Goal: Use online tool/utility: Utilize a website feature to perform a specific function

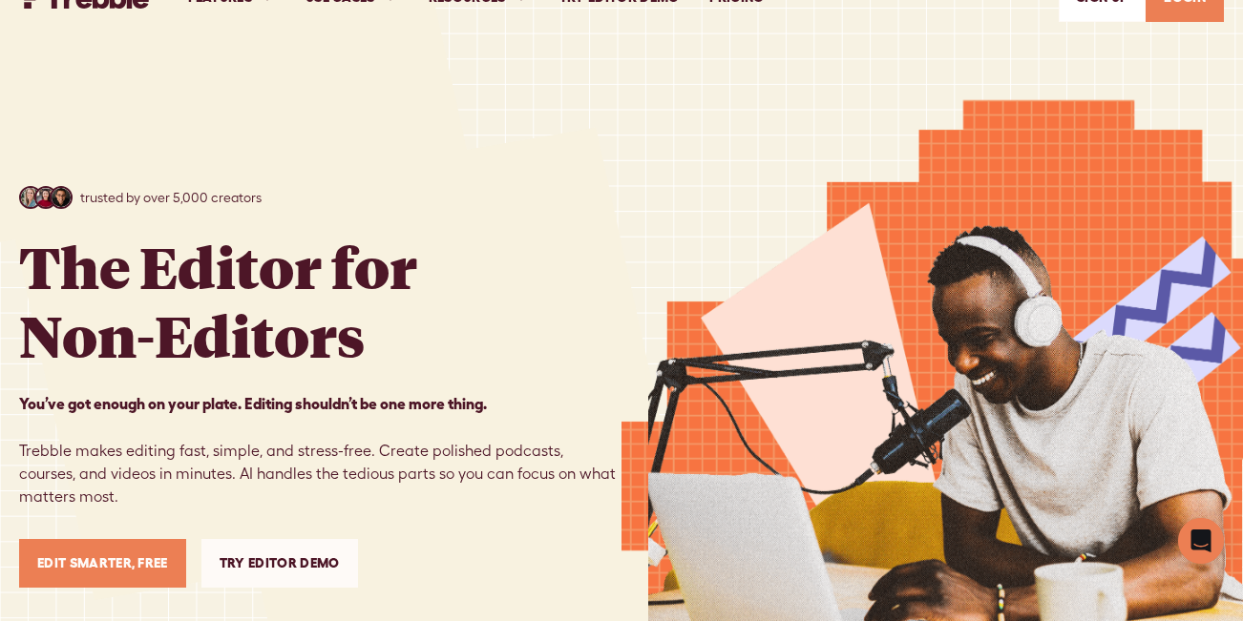
click at [270, 557] on link "Try Editor Demo" at bounding box center [279, 563] width 157 height 49
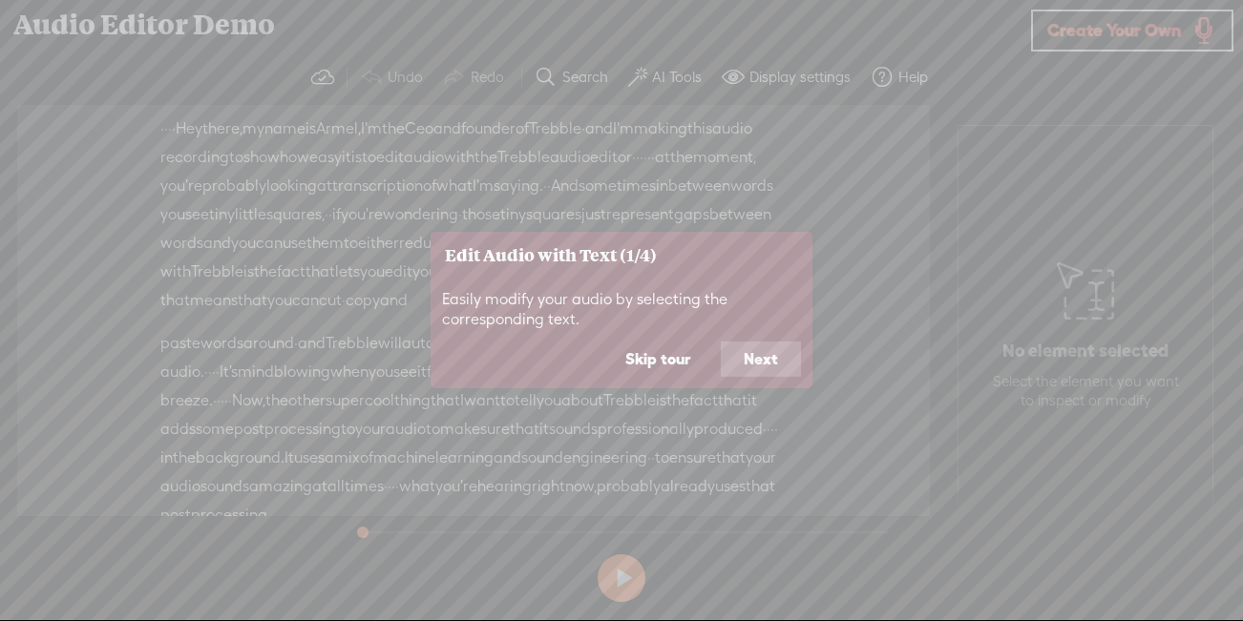
click at [753, 372] on button "Next" at bounding box center [761, 359] width 80 height 36
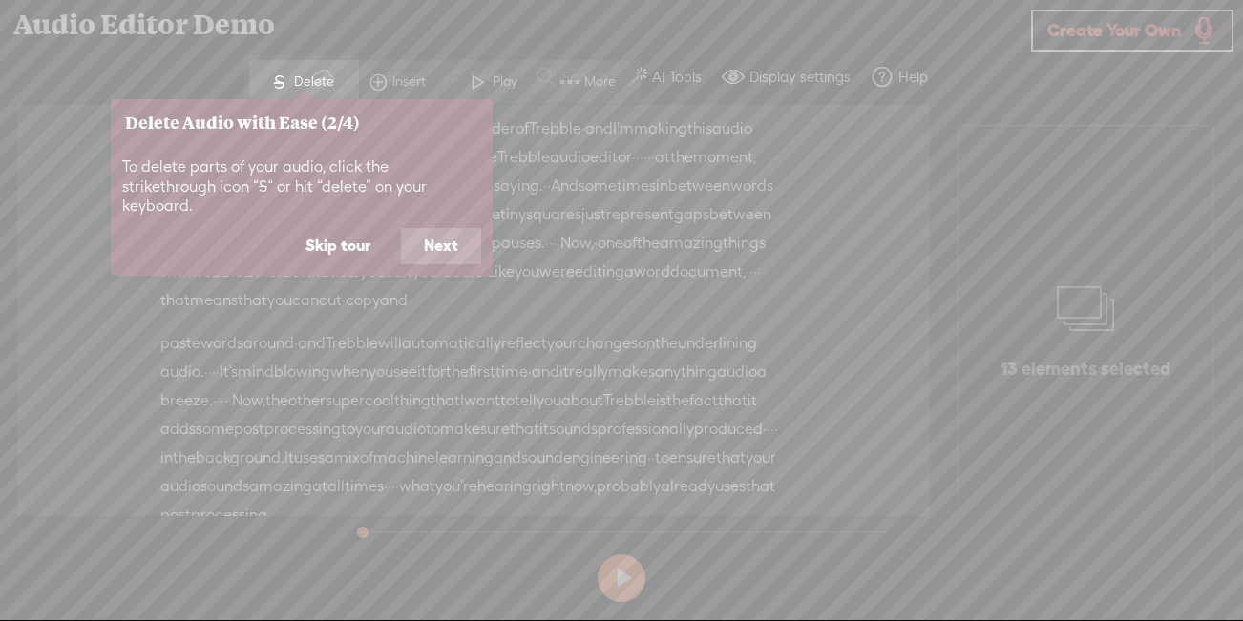
click at [457, 228] on button "Next" at bounding box center [441, 246] width 80 height 36
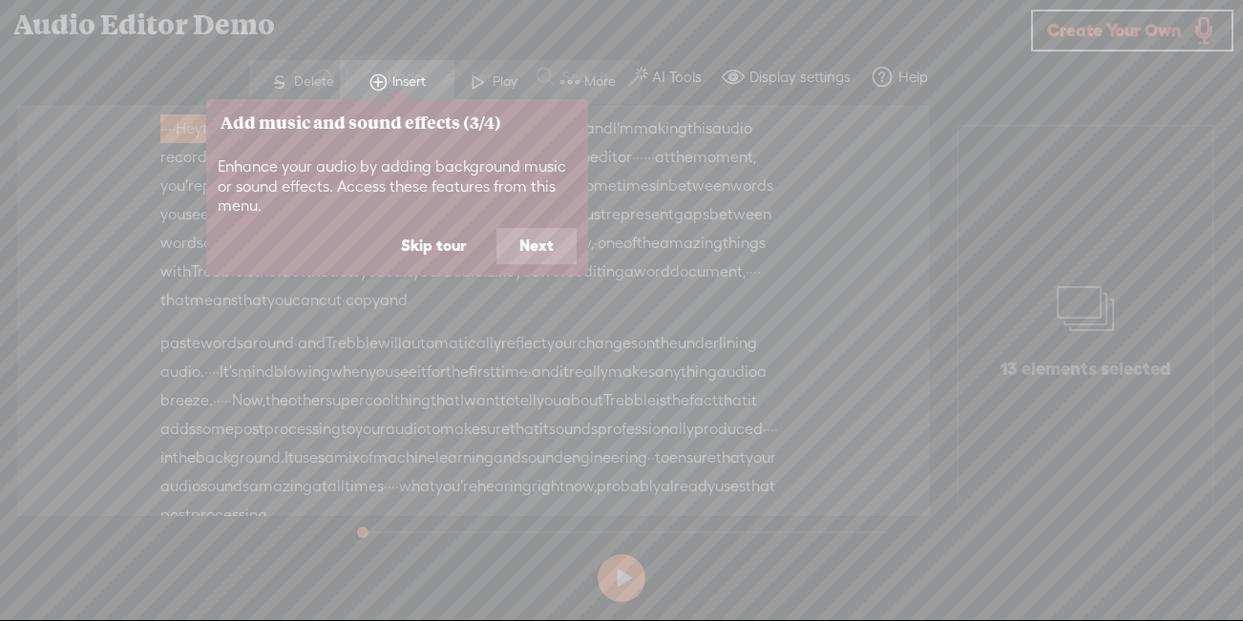
click at [540, 255] on button "Next" at bounding box center [536, 246] width 80 height 36
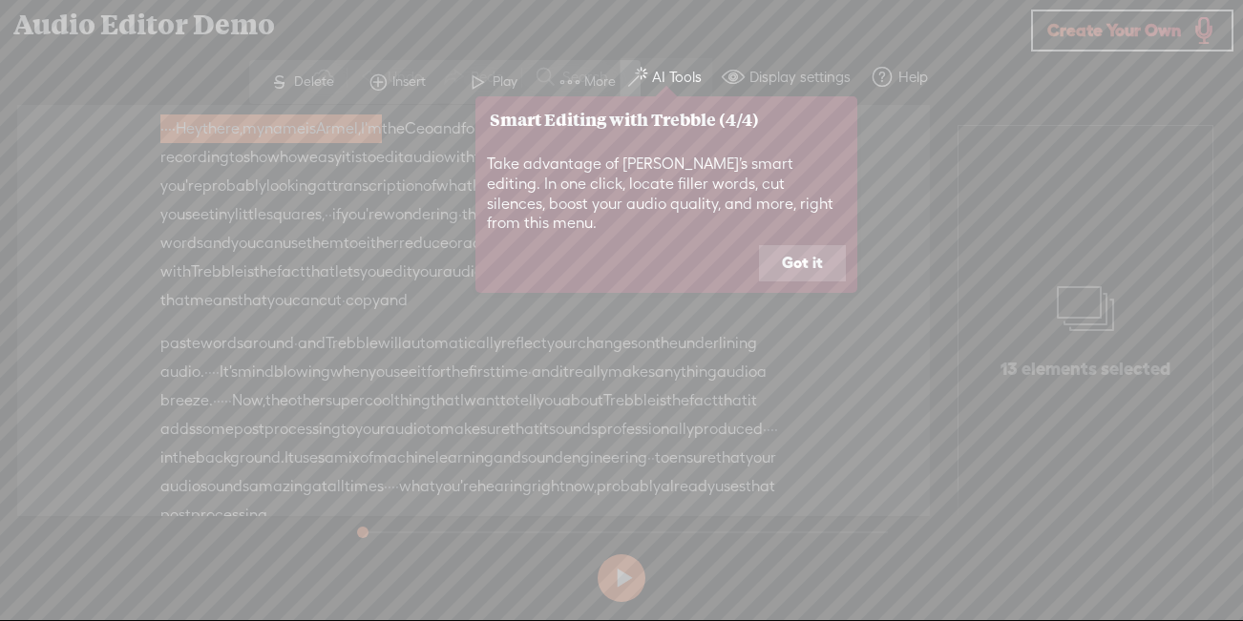
click at [796, 252] on button "Got it" at bounding box center [802, 263] width 87 height 36
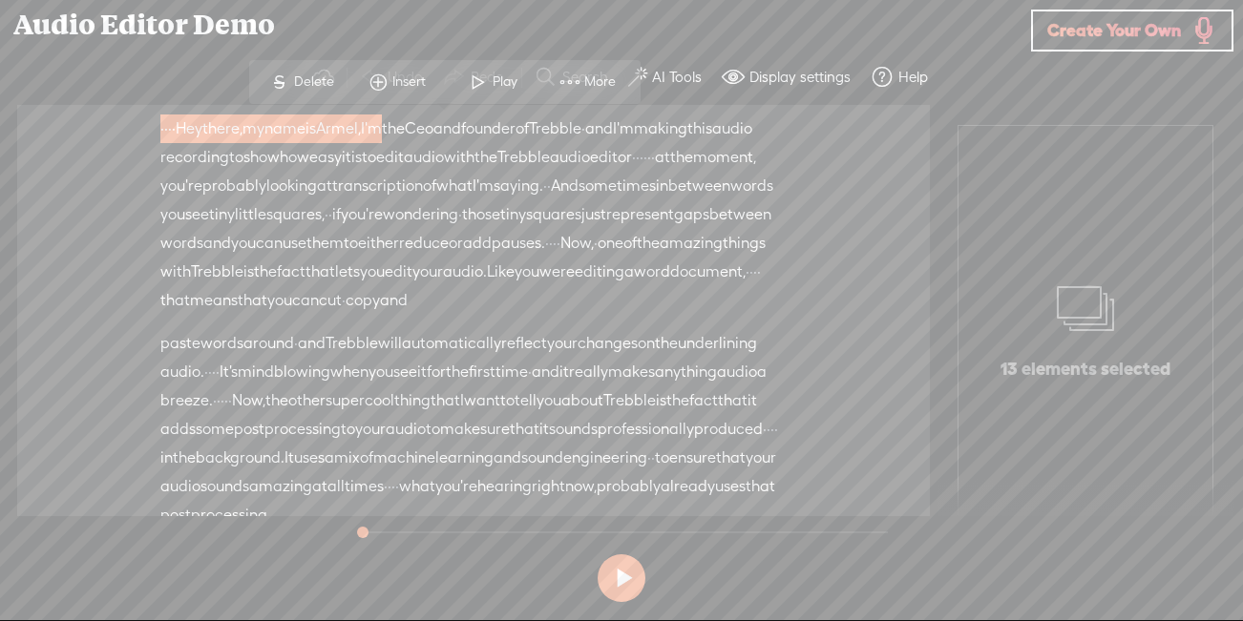
click at [585, 90] on span "More" at bounding box center [602, 82] width 36 height 19
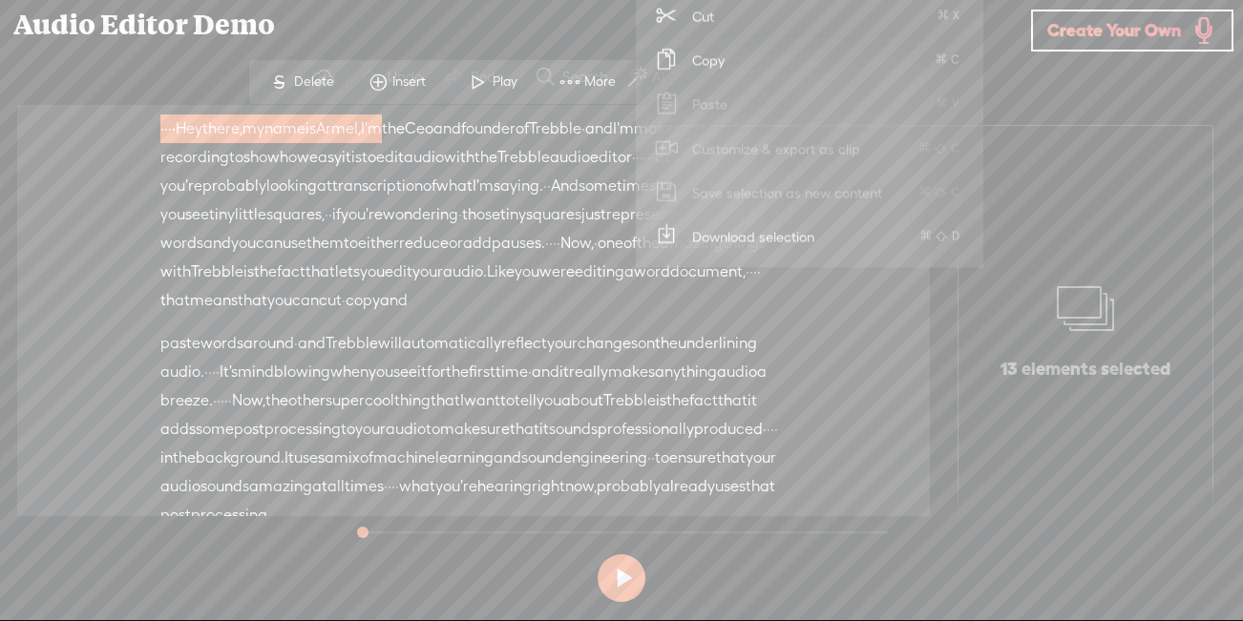
click at [647, 329] on div "Unknown · · · · Hey there, · my name is Armel, · I'm the Ceo and founder of · T…" at bounding box center [473, 222] width 626 height 215
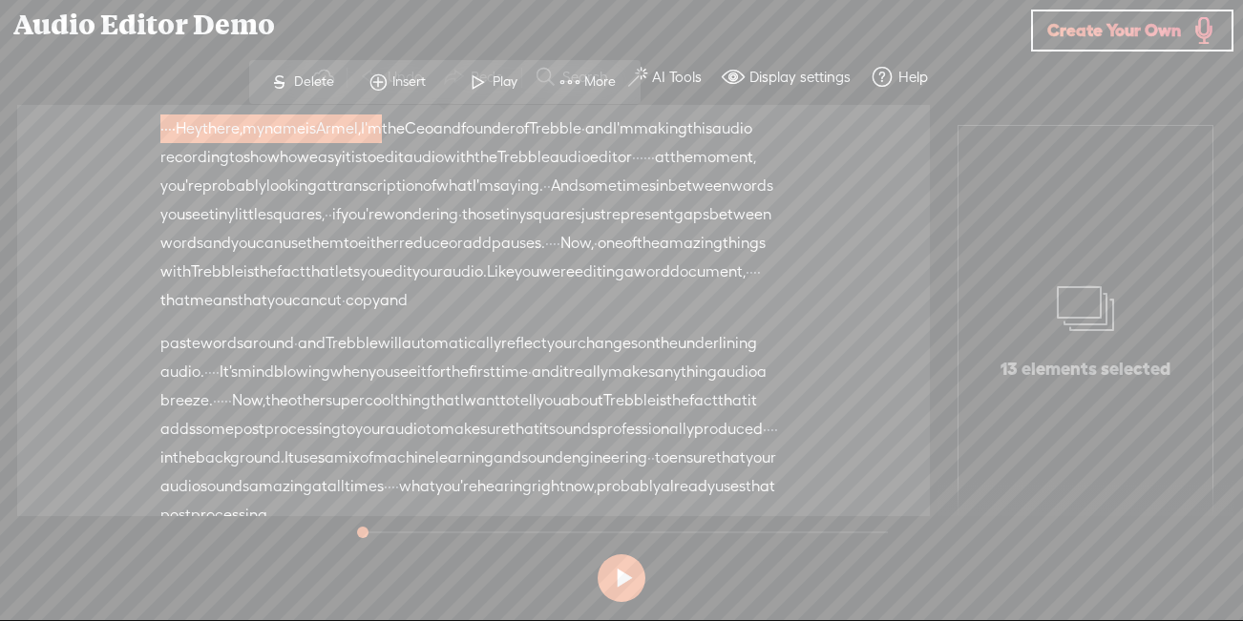
click at [576, 85] on span at bounding box center [570, 82] width 29 height 34
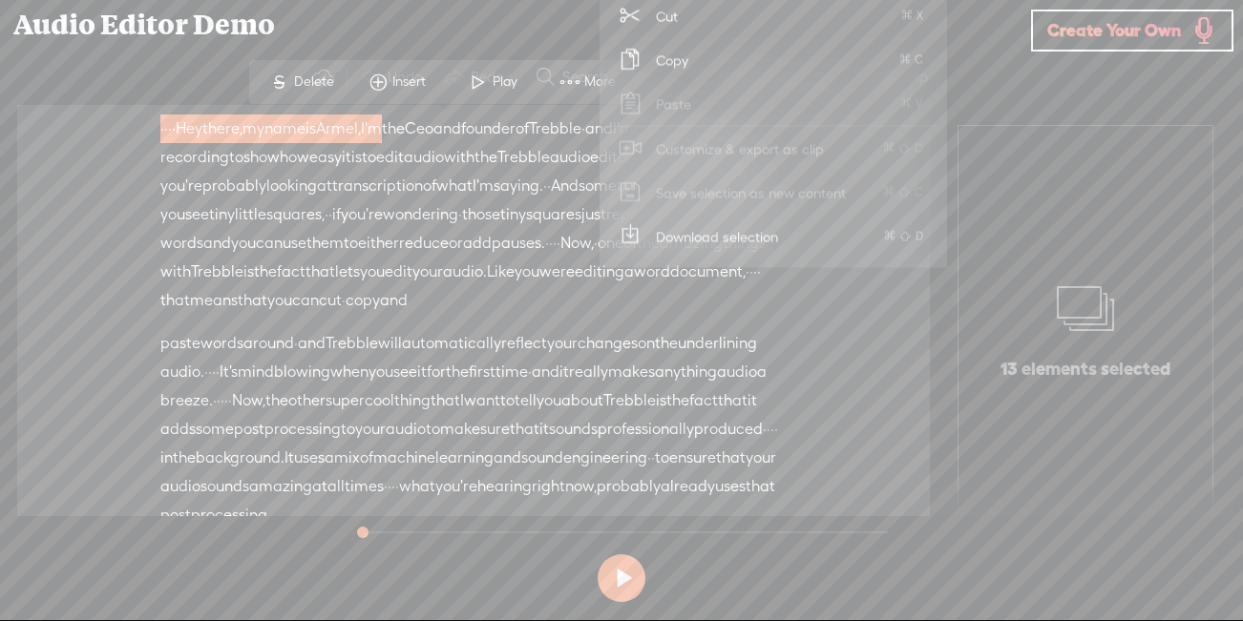
click at [720, 329] on div "Unknown · · · · Hey there, · my name is Armel, · I'm the Ceo and founder of · T…" at bounding box center [473, 222] width 626 height 215
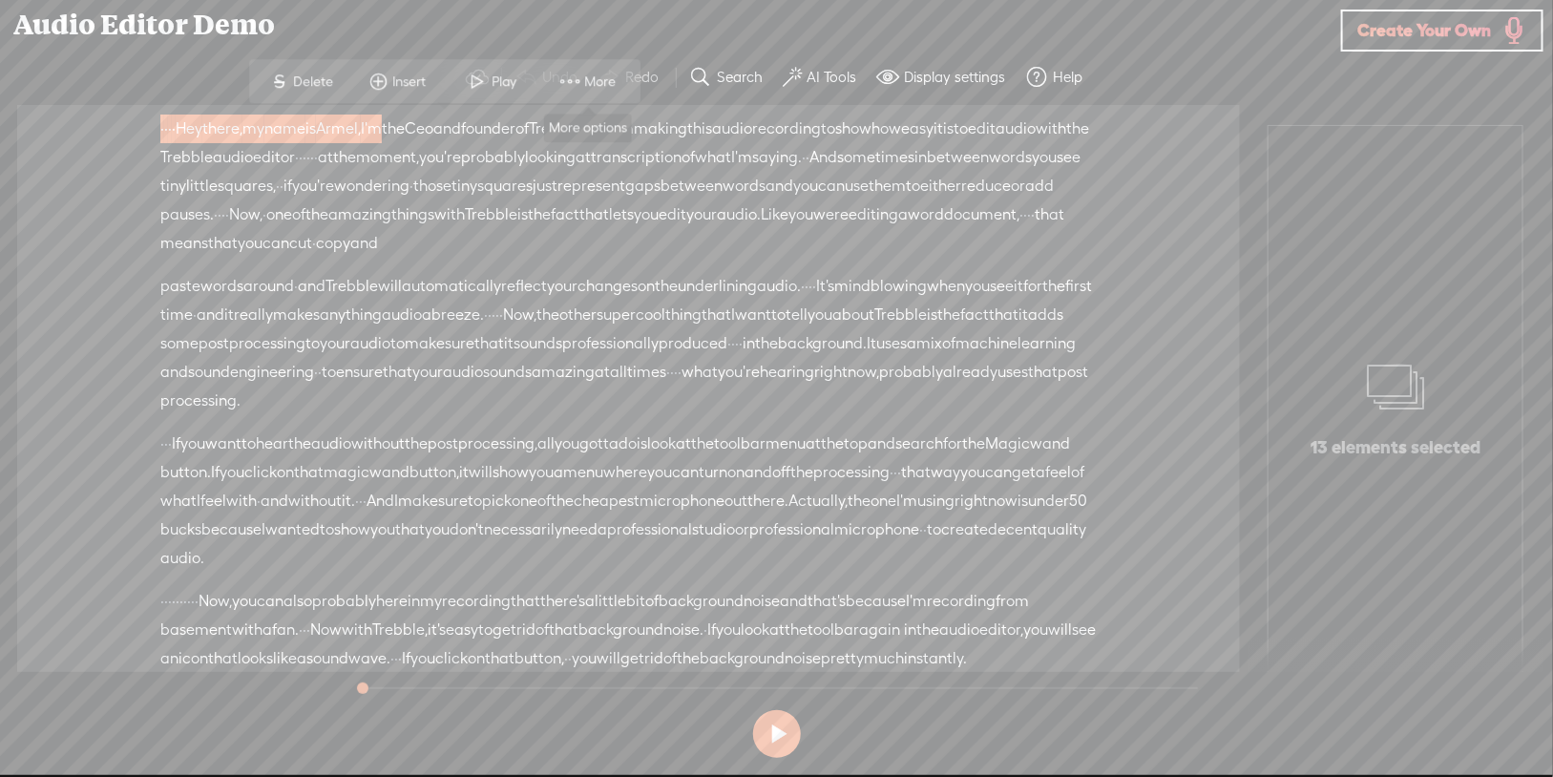
click at [595, 75] on span "More" at bounding box center [602, 82] width 36 height 19
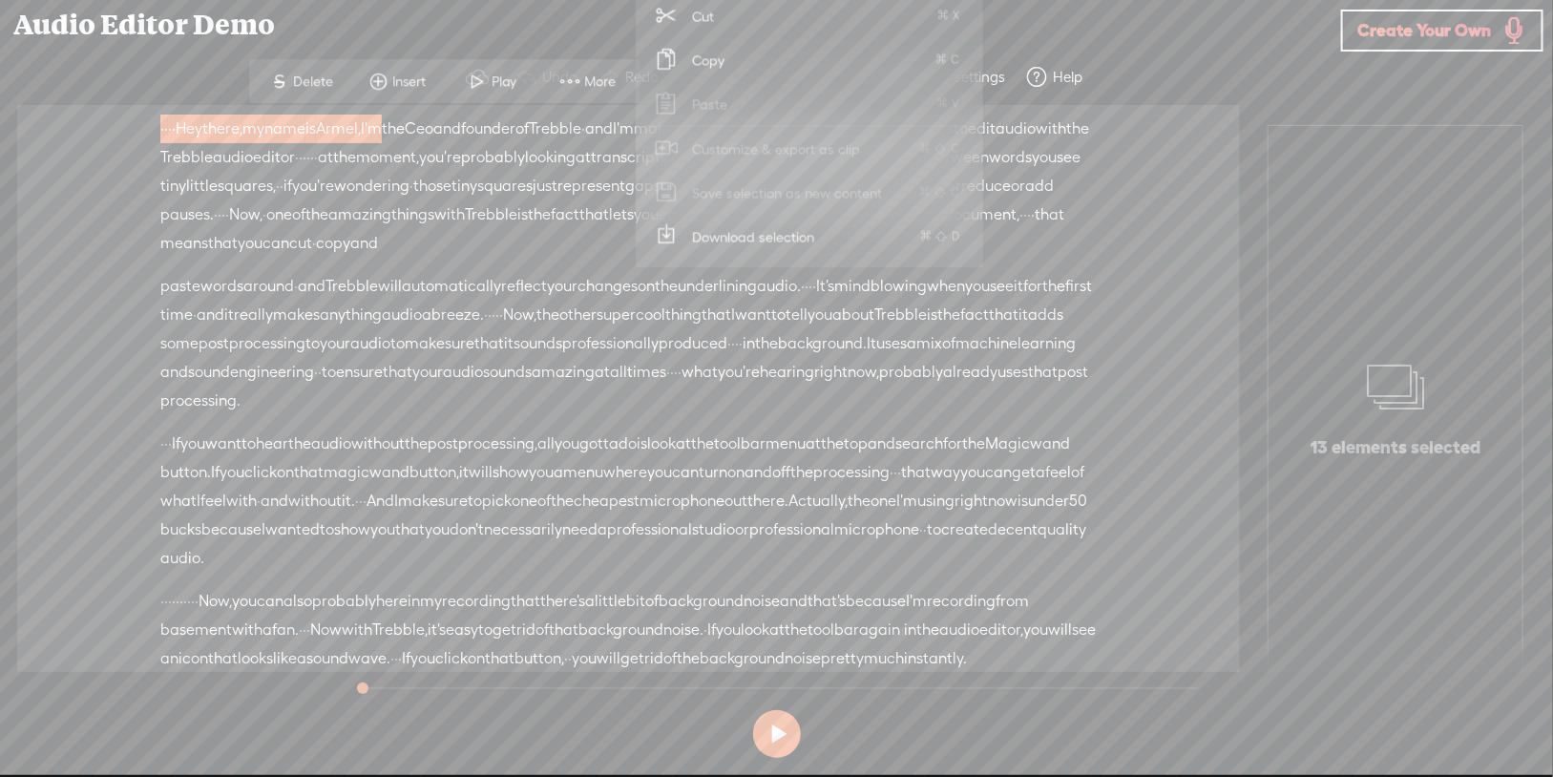
click at [320, 329] on span "makes" at bounding box center [296, 315] width 47 height 29
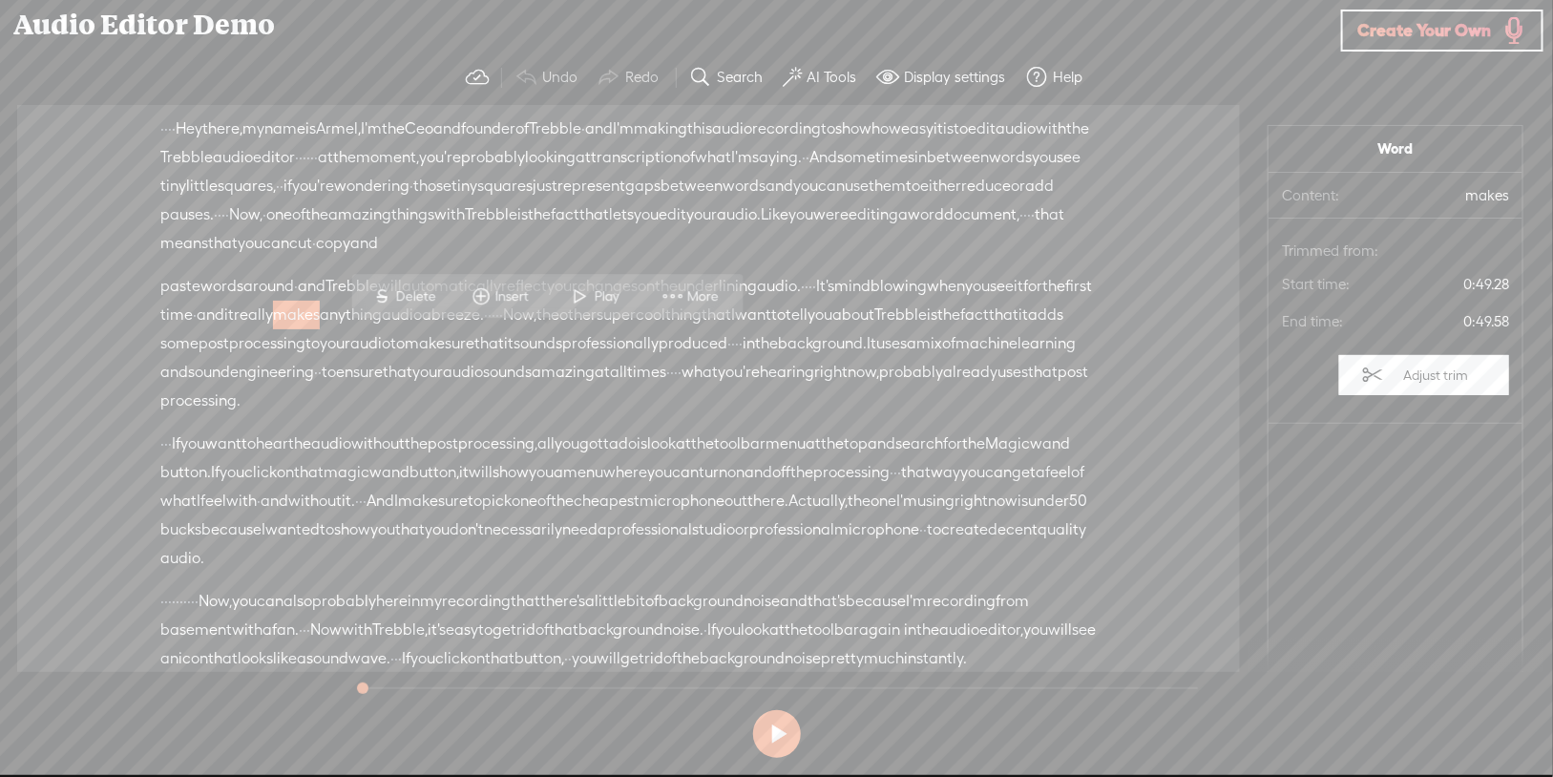
click at [927, 172] on span "between" at bounding box center [958, 157] width 62 height 29
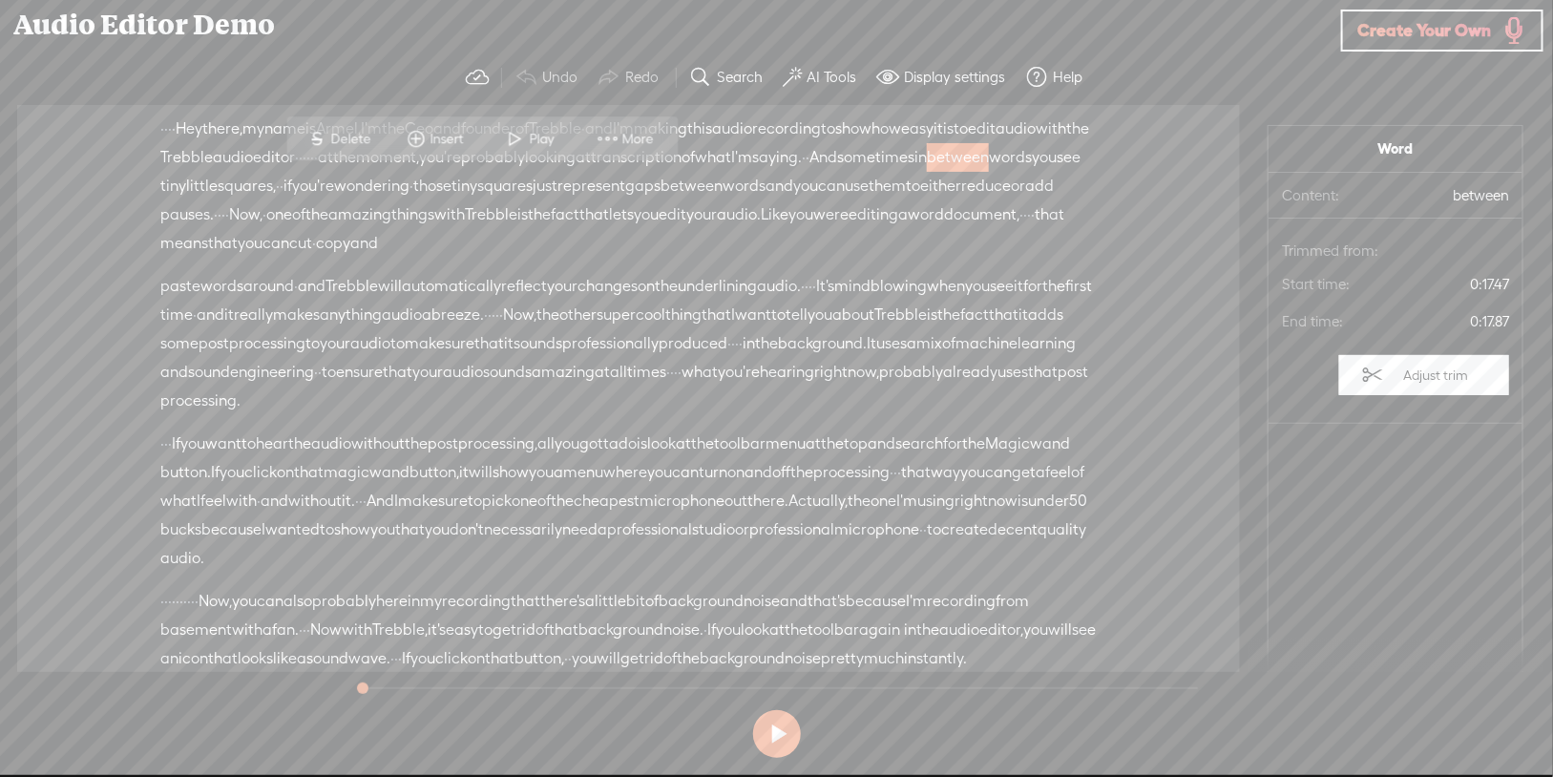
click at [622, 143] on span "More" at bounding box center [640, 139] width 36 height 19
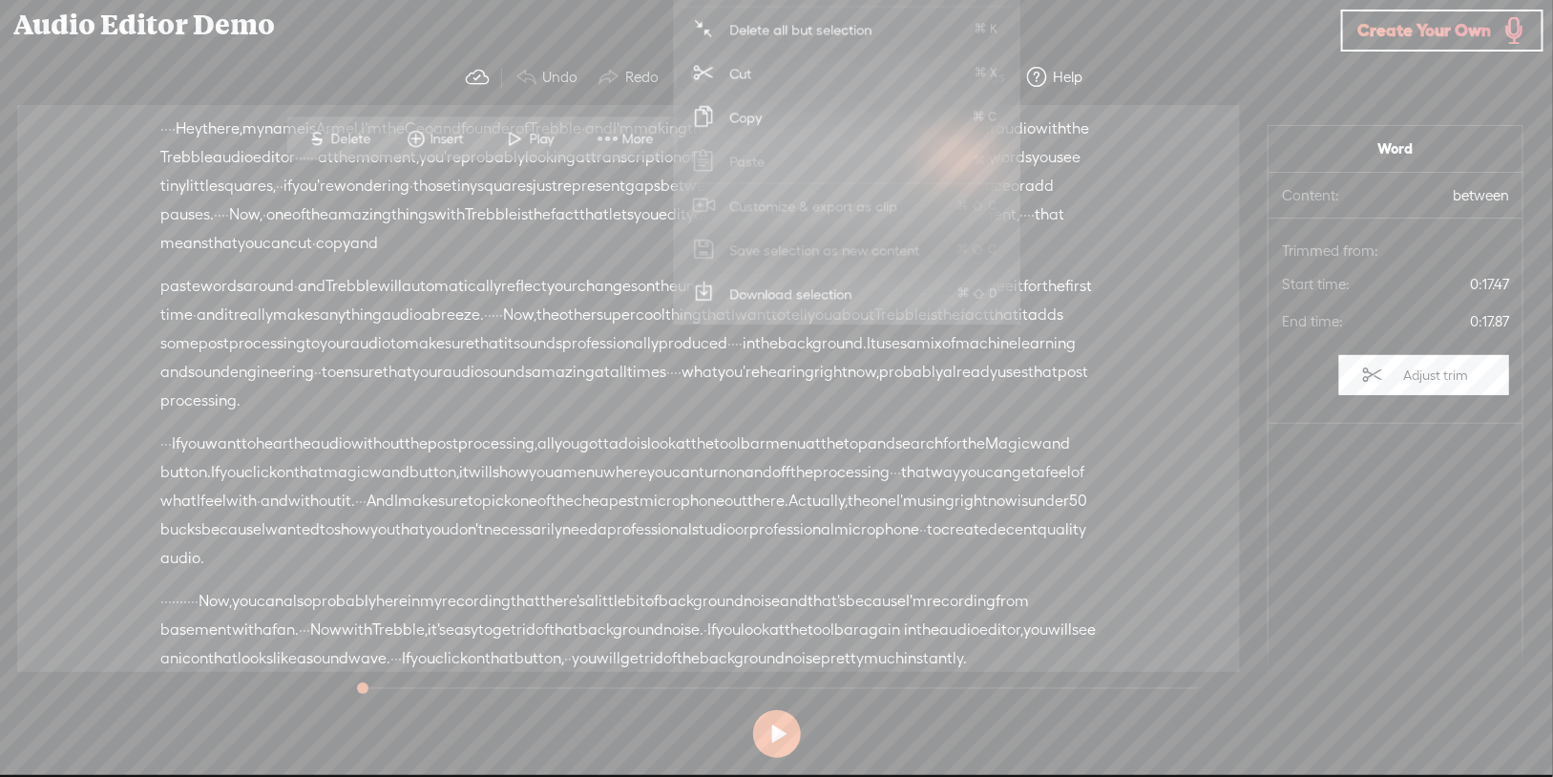
click at [916, 358] on span "mix" at bounding box center [929, 343] width 26 height 29
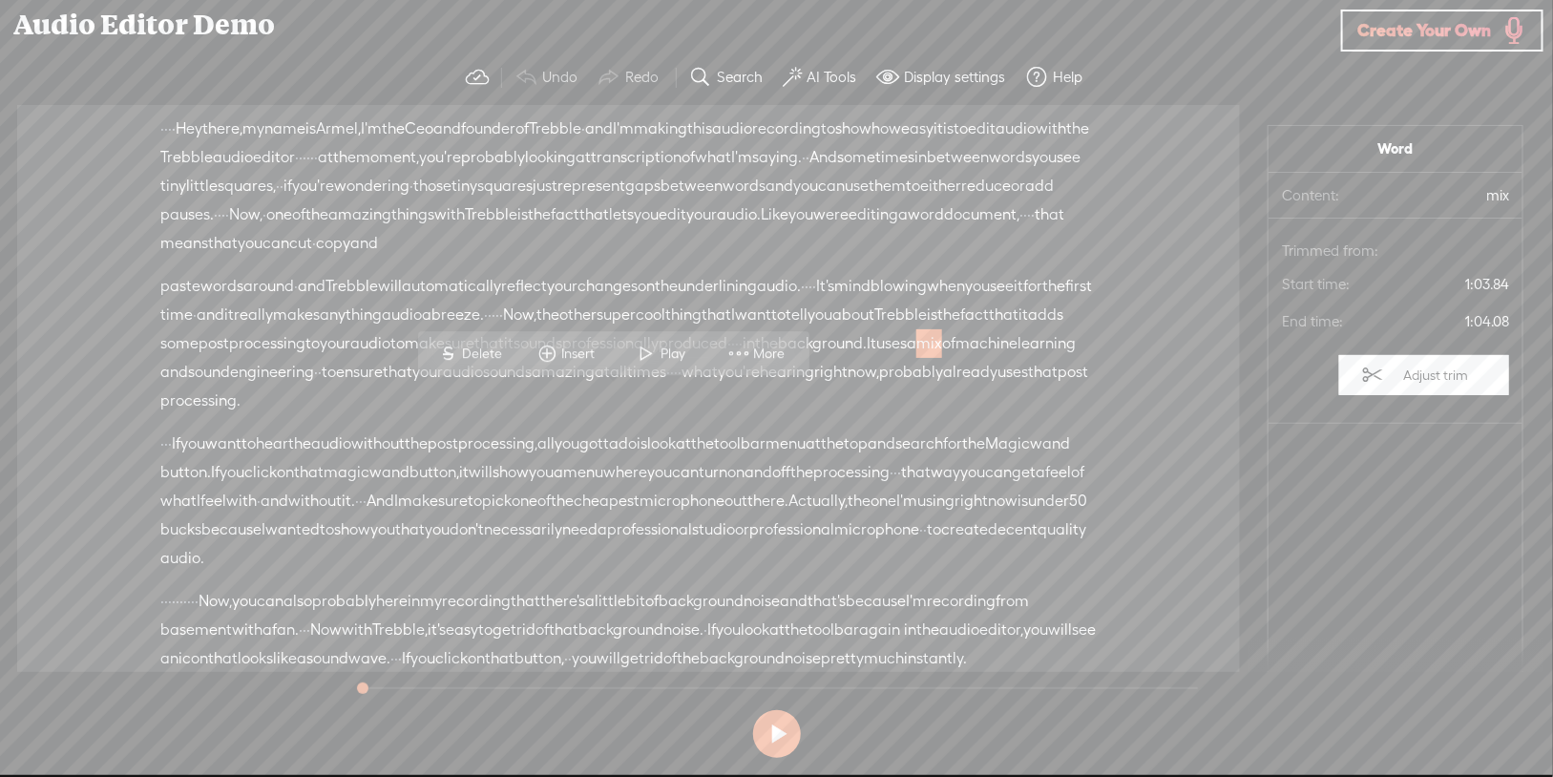
click at [725, 358] on span at bounding box center [739, 354] width 29 height 34
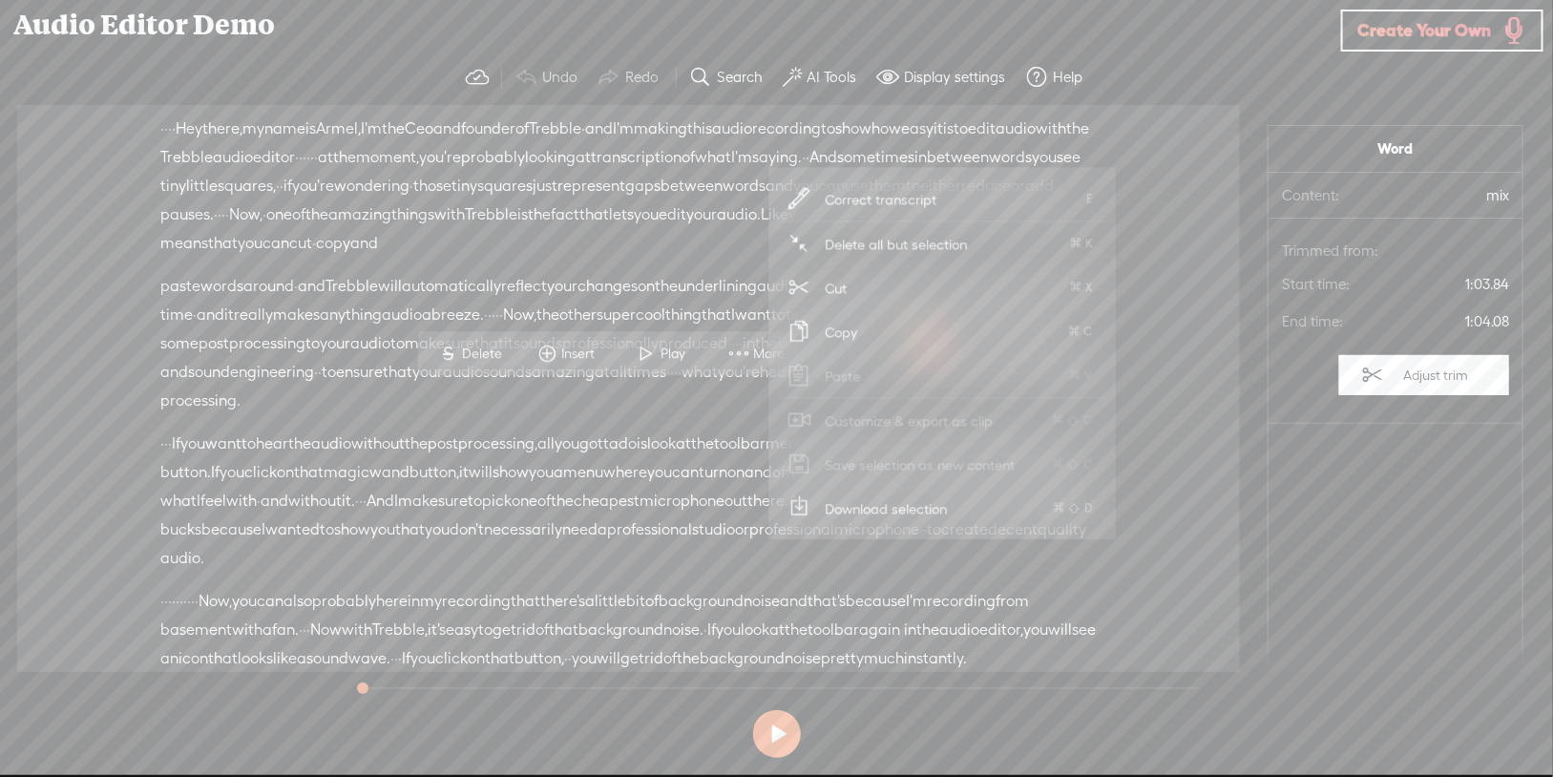
click at [410, 487] on span "wand" at bounding box center [389, 472] width 40 height 29
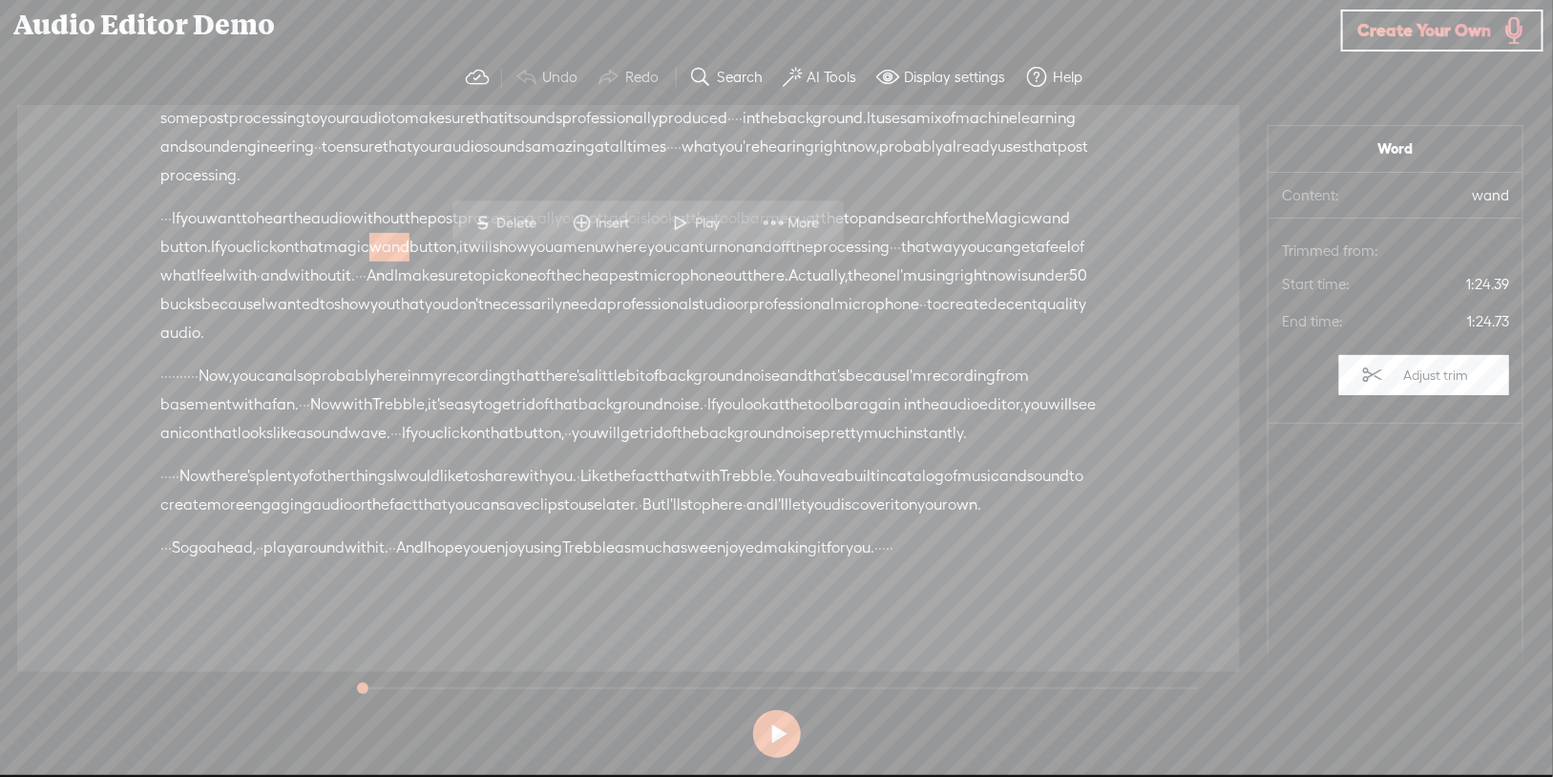
scroll to position [259, 0]
click at [788, 290] on span "Actually," at bounding box center [817, 276] width 59 height 29
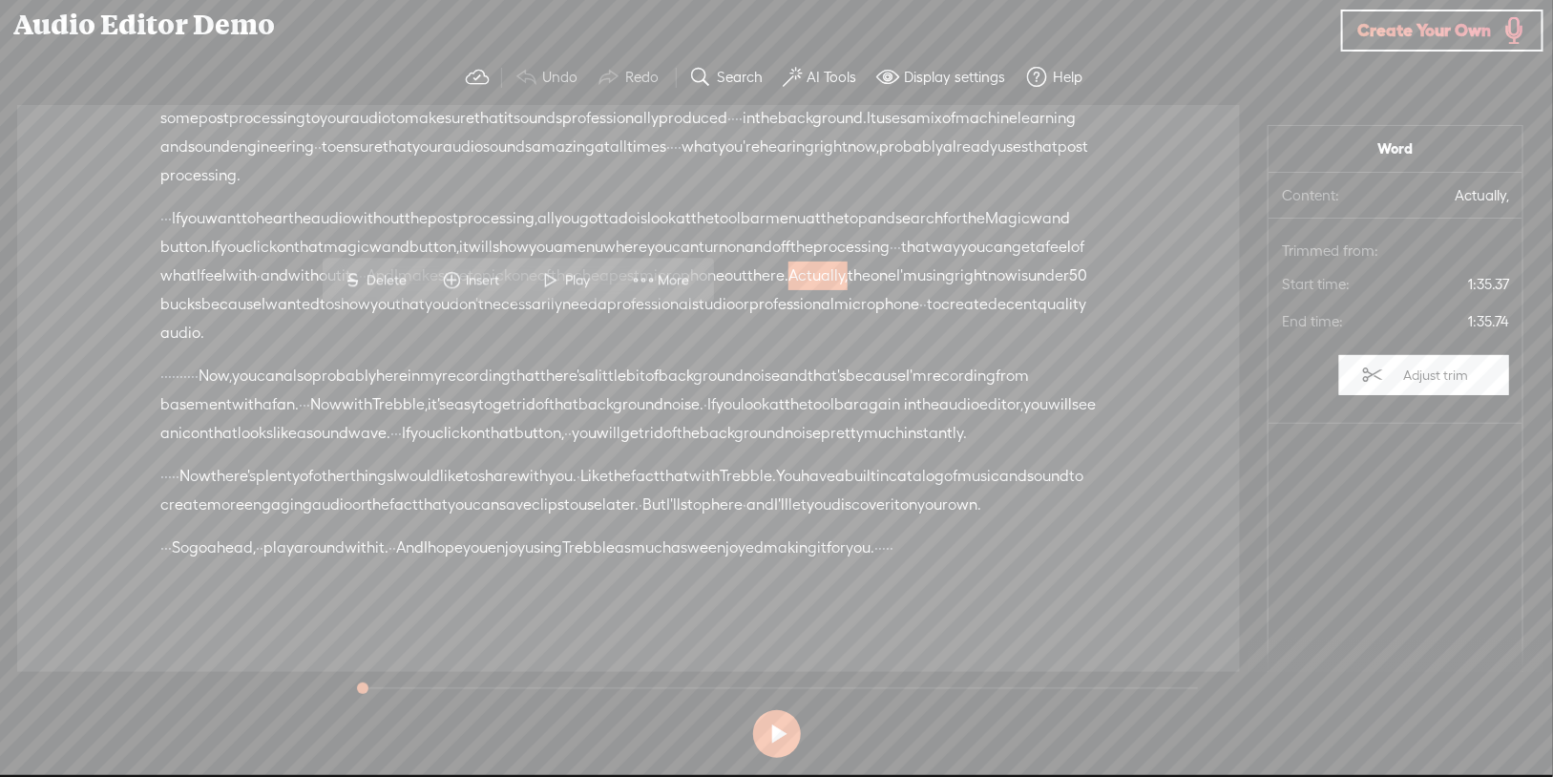
drag, startPoint x: 503, startPoint y: 331, endPoint x: 618, endPoint y: 328, distance: 114.6
click at [619, 329] on div "· · · If you want to hear the audio without the post processing, · all you gott…" at bounding box center [628, 275] width 936 height 143
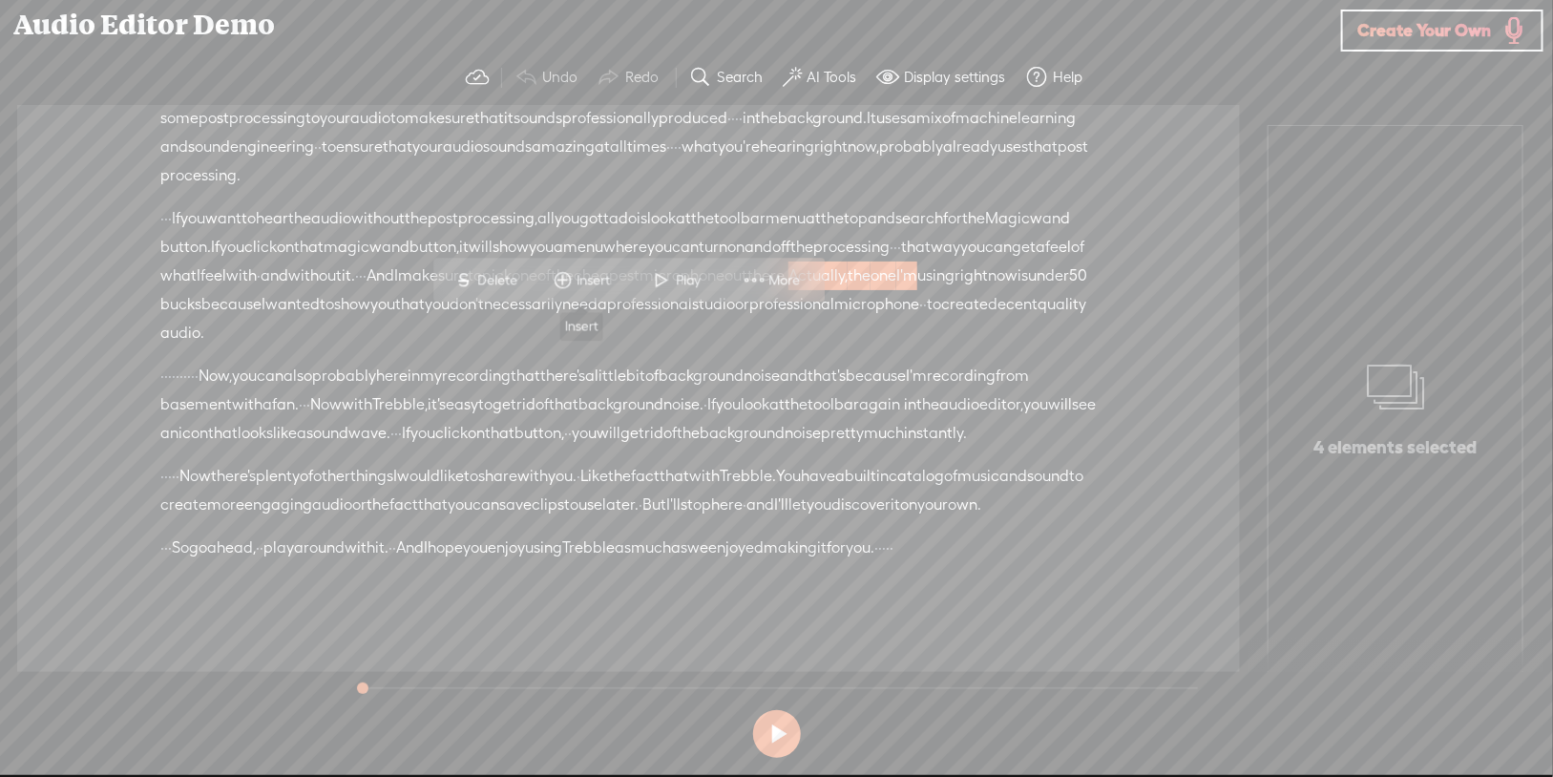
click at [568, 280] on span at bounding box center [562, 280] width 29 height 34
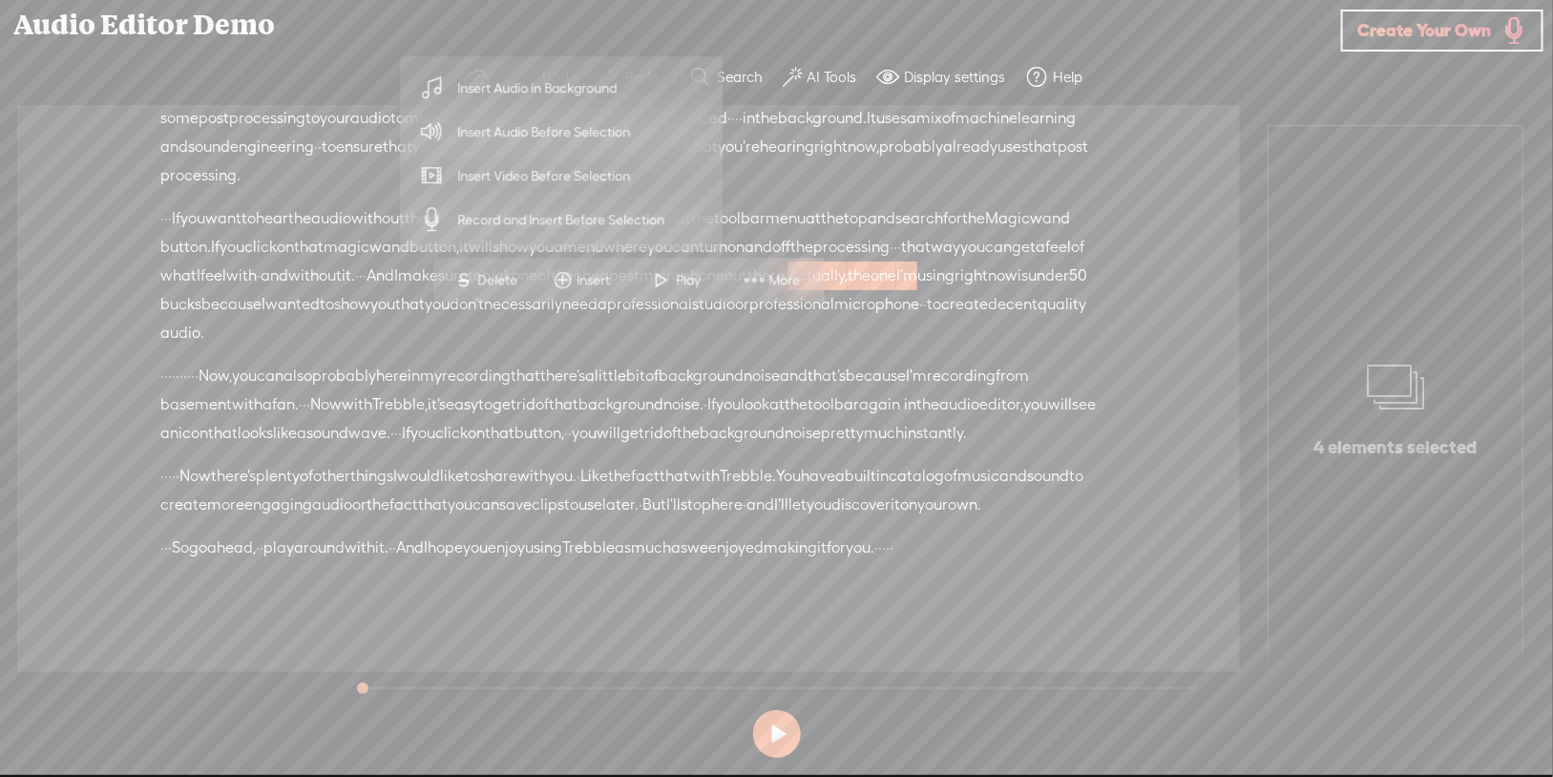
click at [746, 347] on div "· · · If you want to hear the audio without the post processing, · all you gott…" at bounding box center [628, 275] width 936 height 143
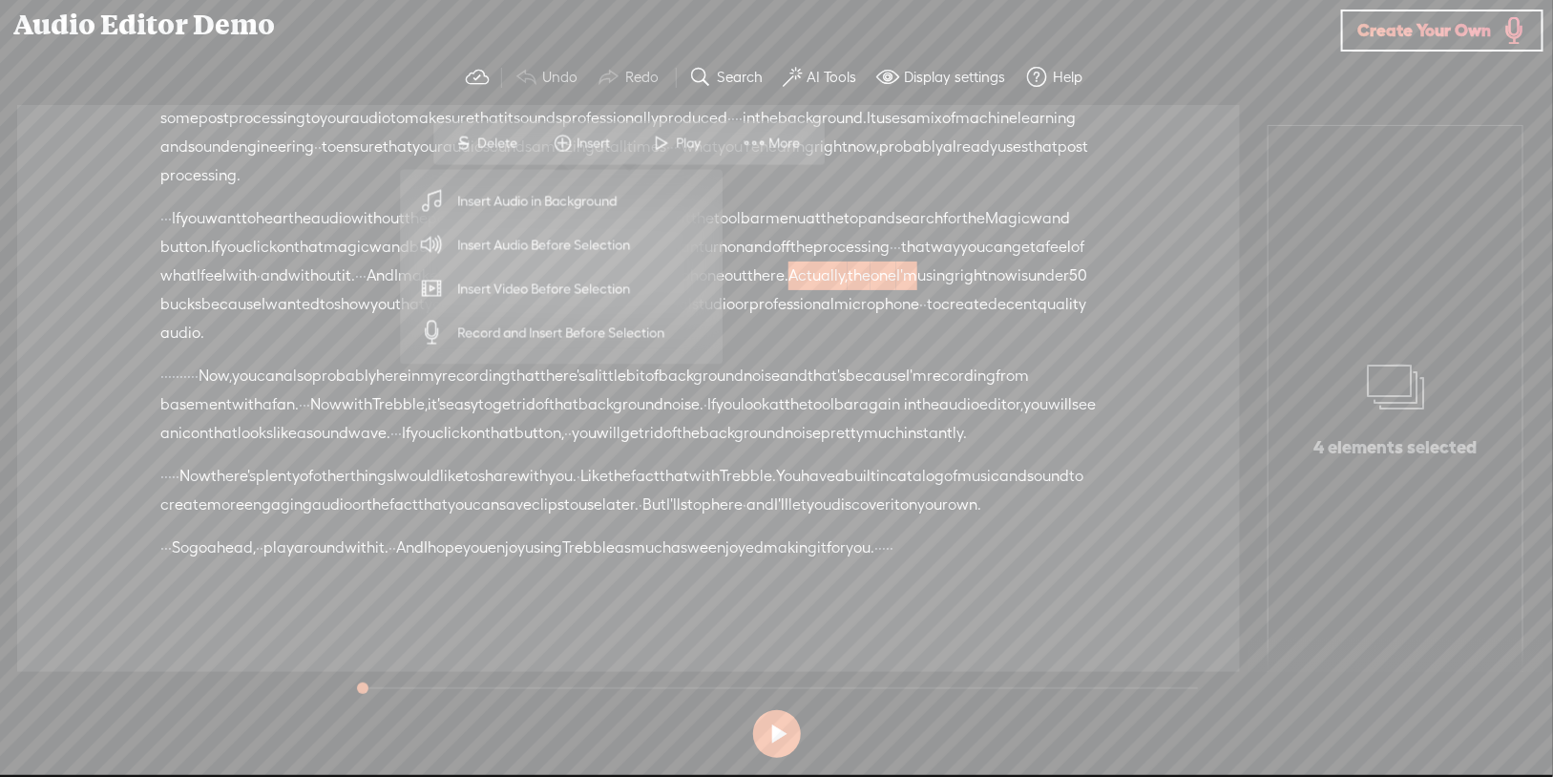
scroll to position [396, 0]
click at [776, 620] on button at bounding box center [777, 734] width 48 height 48
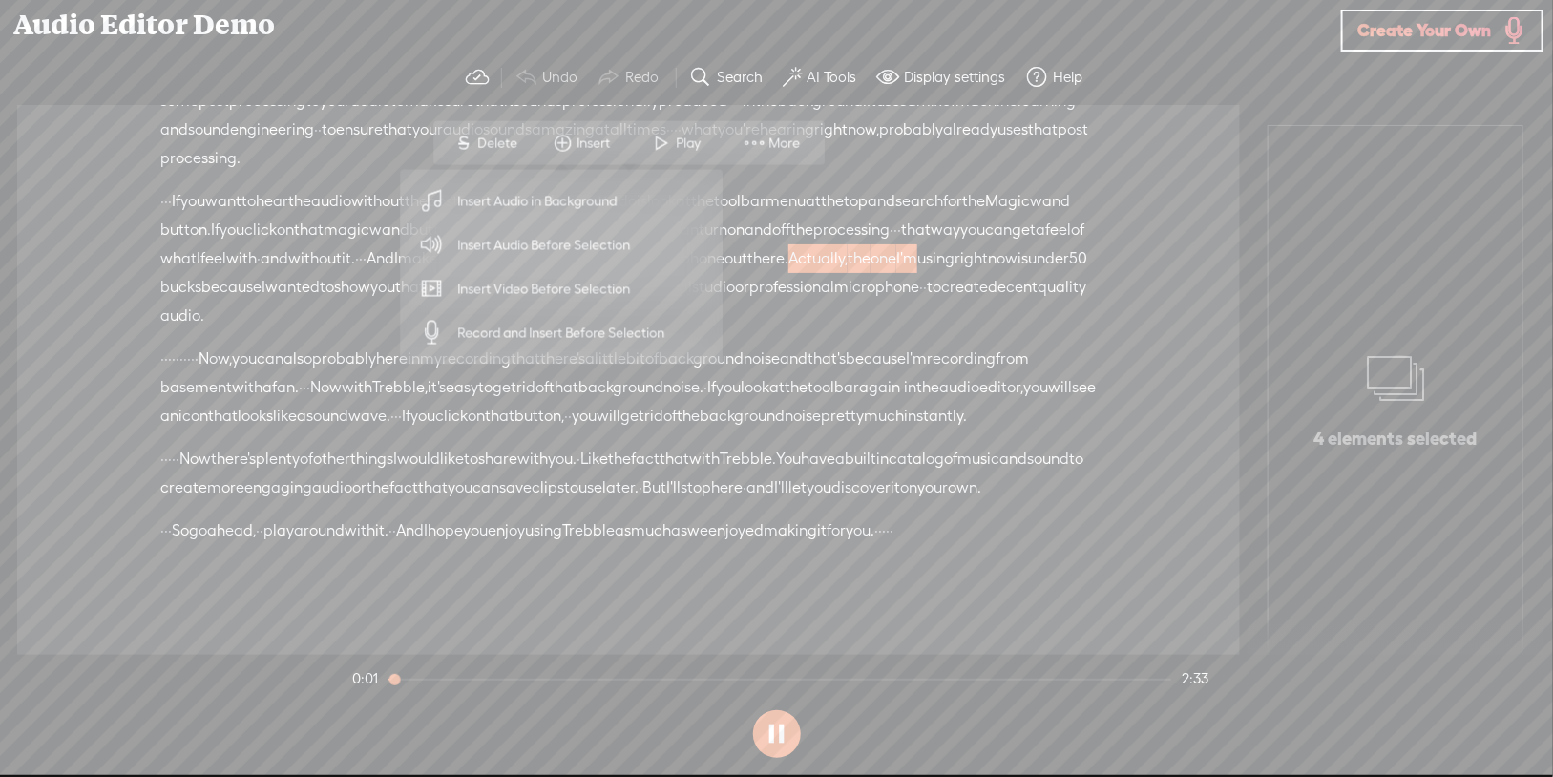
click at [497, 620] on div at bounding box center [780, 680] width 783 height 2
click at [988, 273] on span "decent" at bounding box center [1013, 287] width 50 height 29
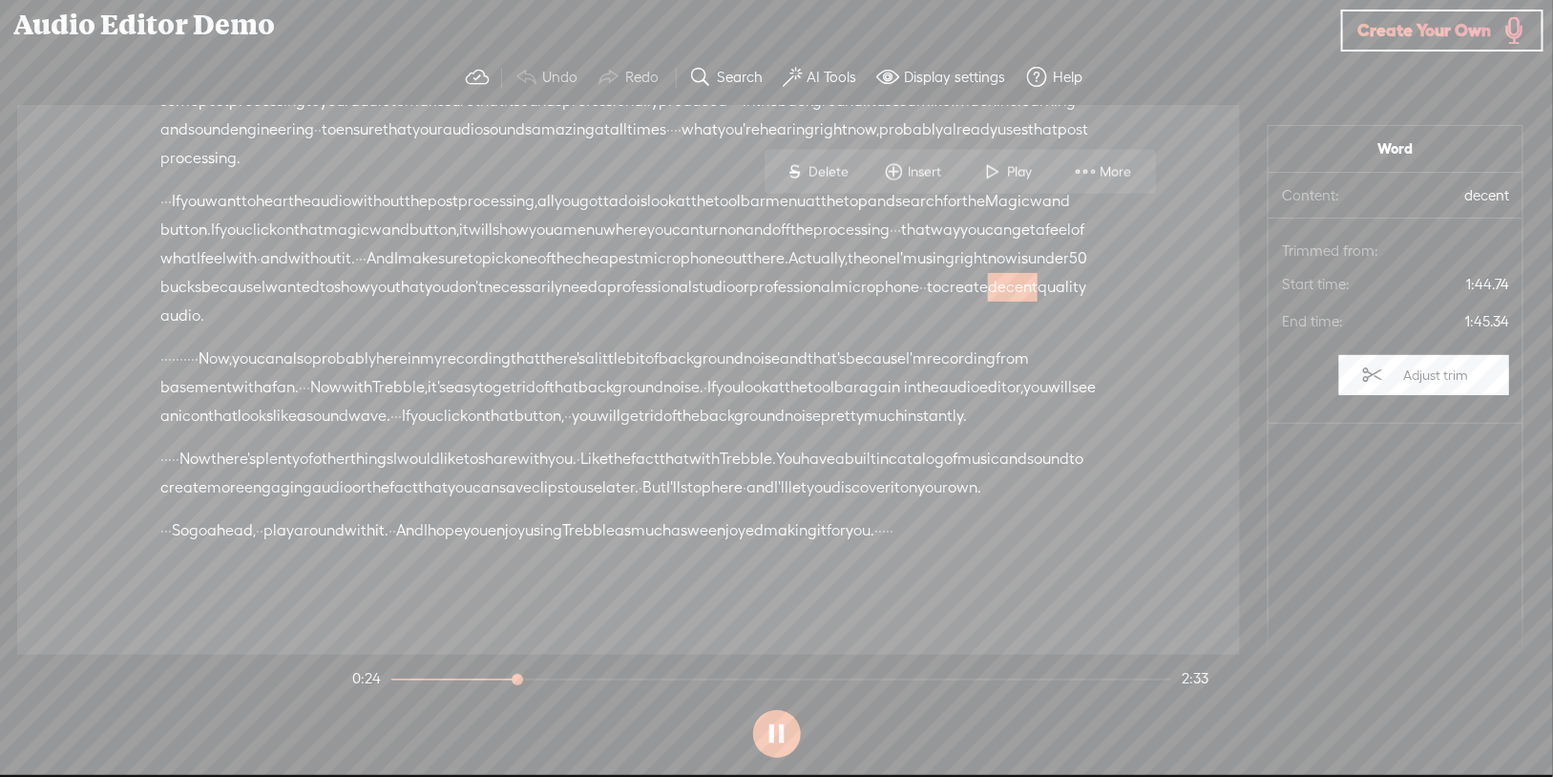
click at [1038, 273] on span "quality" at bounding box center [1062, 287] width 49 height 29
click at [988, 273] on span "decent" at bounding box center [1013, 287] width 50 height 29
click at [930, 178] on span "Insert" at bounding box center [927, 171] width 38 height 19
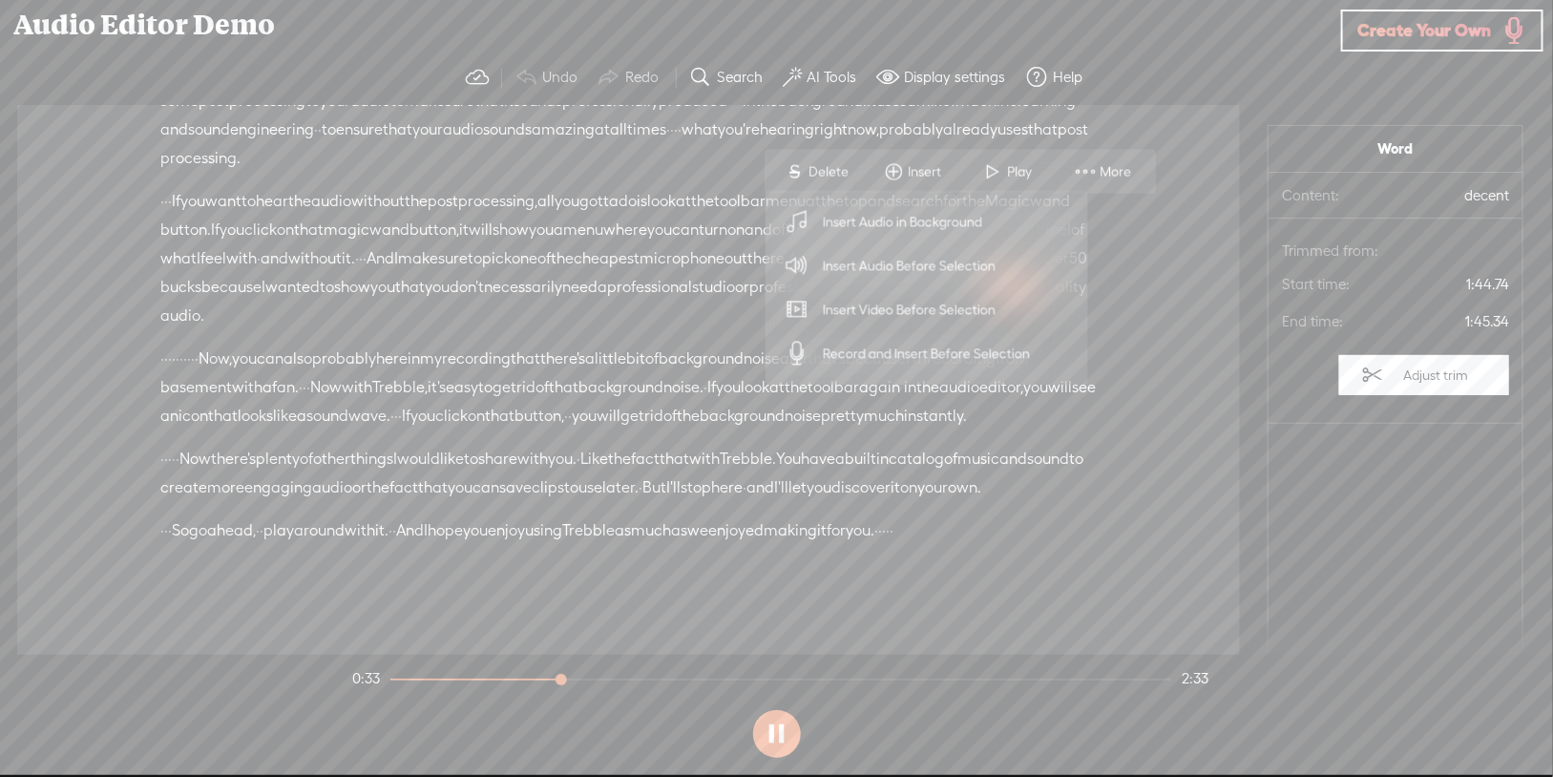
click at [937, 268] on span "Insert Audio Before Selection" at bounding box center [910, 265] width 248 height 43
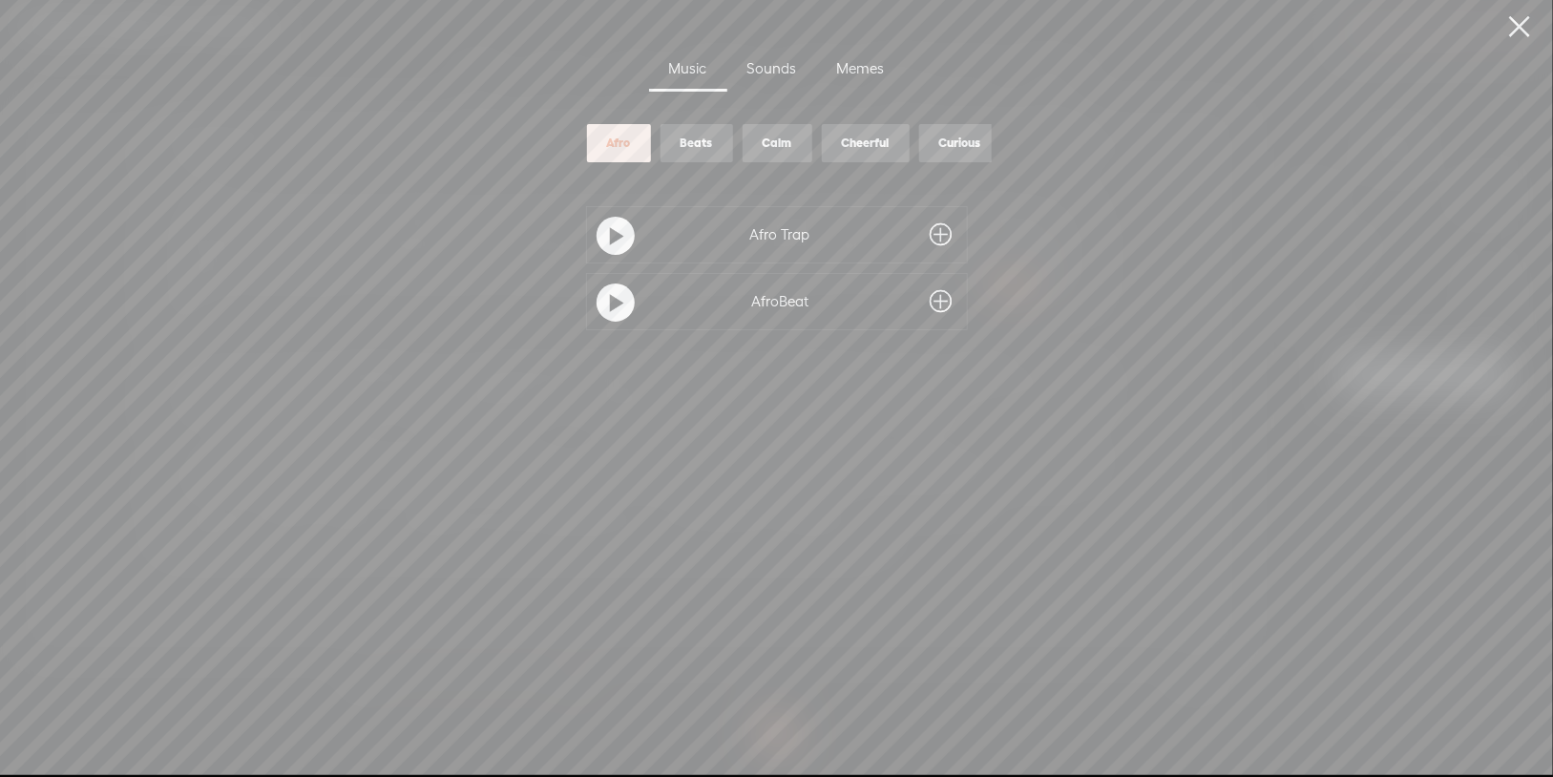
click at [770, 82] on div "Sounds" at bounding box center [772, 70] width 90 height 44
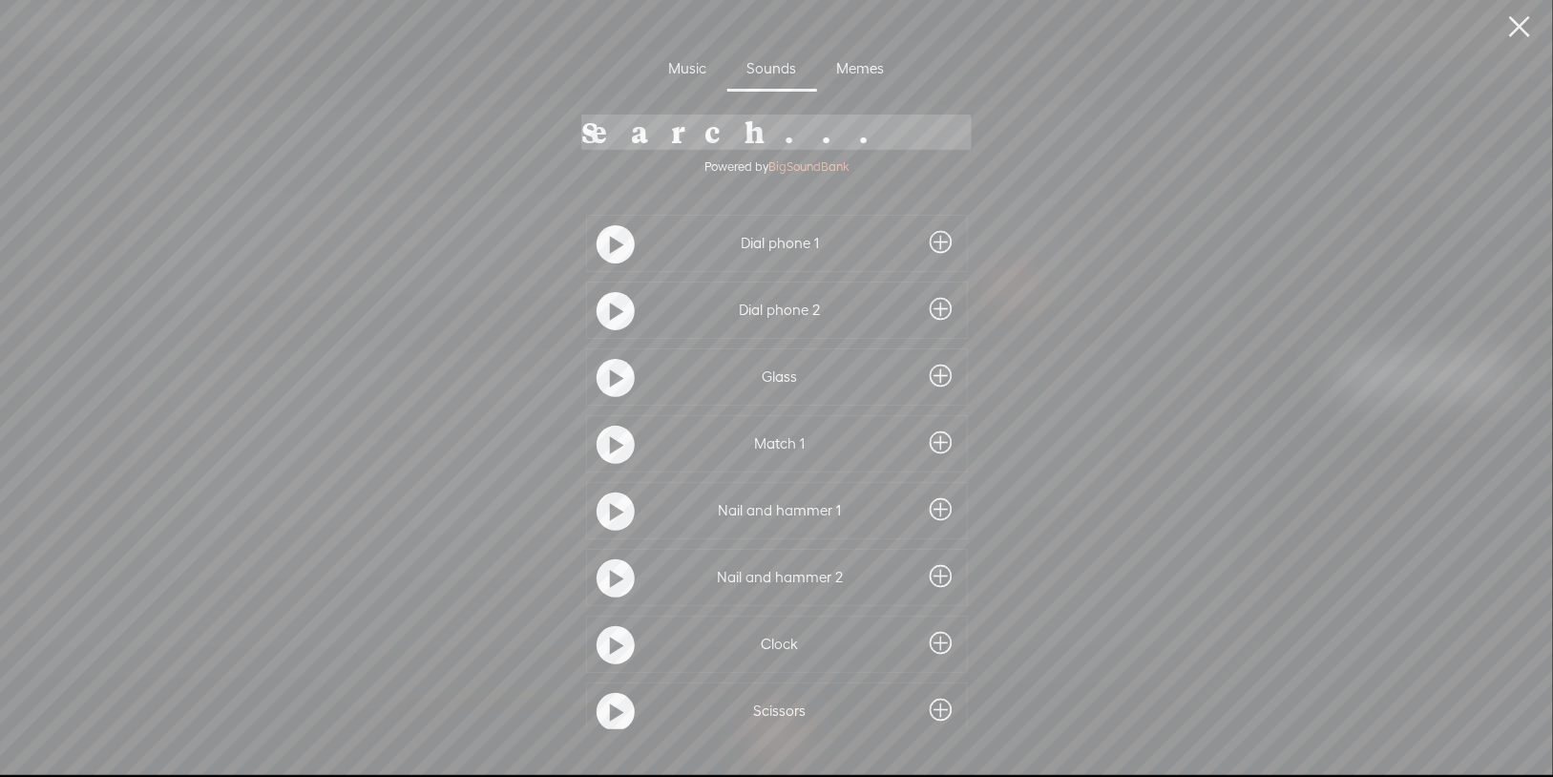
click at [860, 69] on div "Memes" at bounding box center [861, 70] width 88 height 44
click at [1242, 20] on link at bounding box center [1520, 26] width 48 height 53
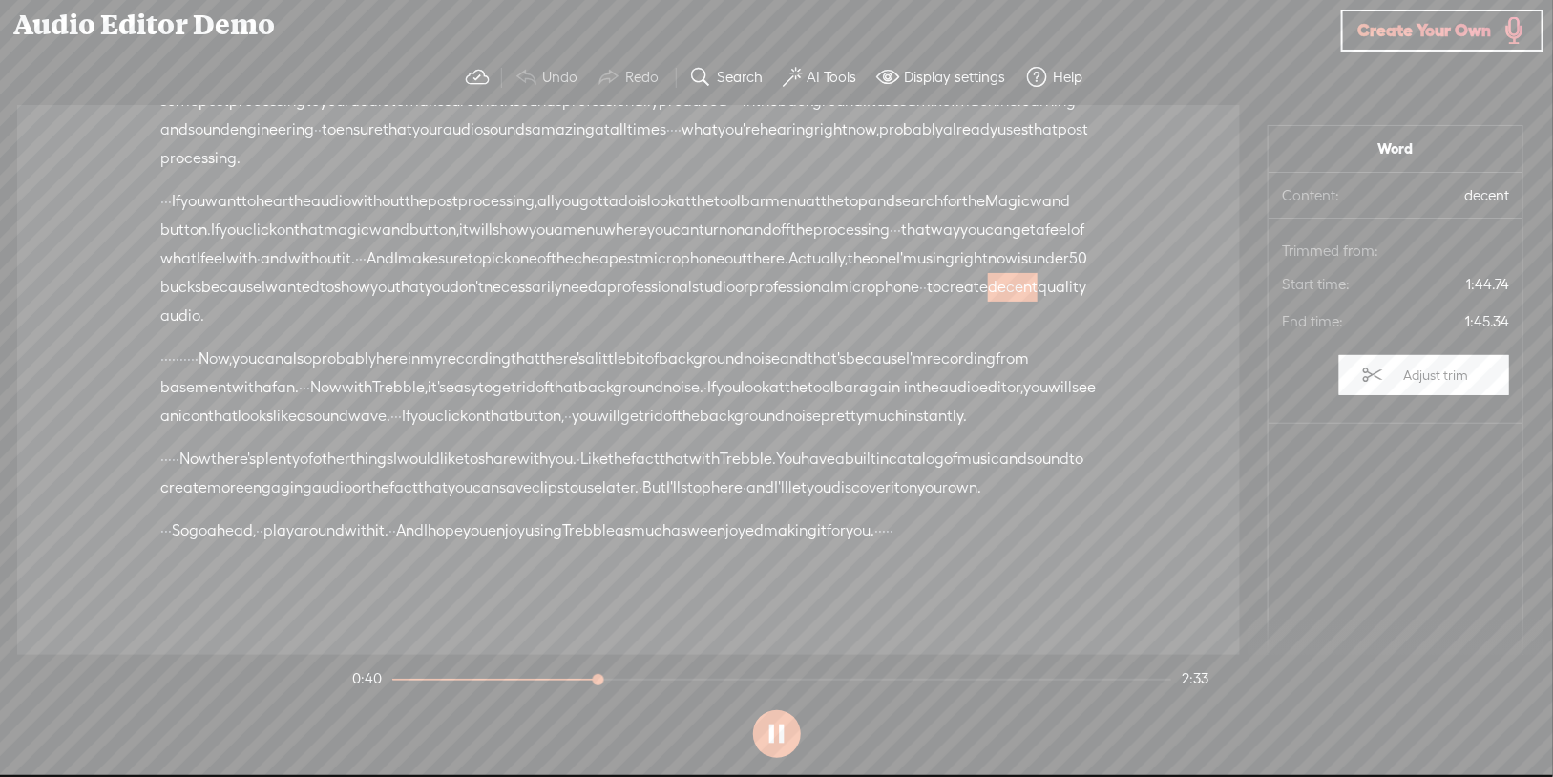
scroll to position [413, 0]
